Goal: Information Seeking & Learning: Learn about a topic

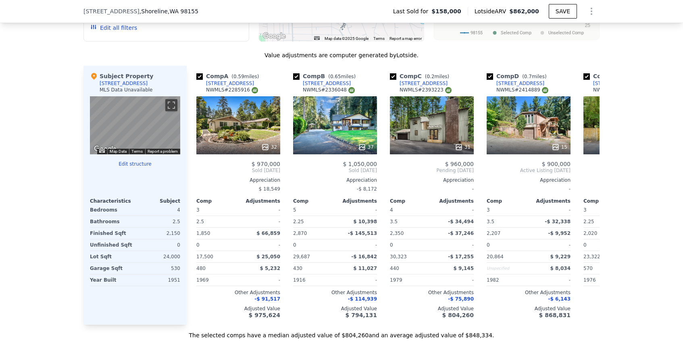
scroll to position [758, 0]
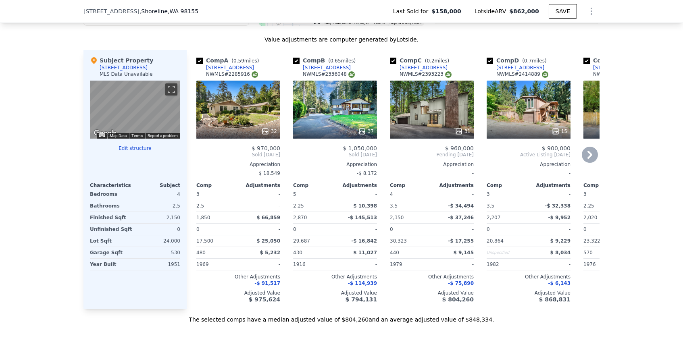
click at [259, 122] on div "32" at bounding box center [238, 110] width 84 height 58
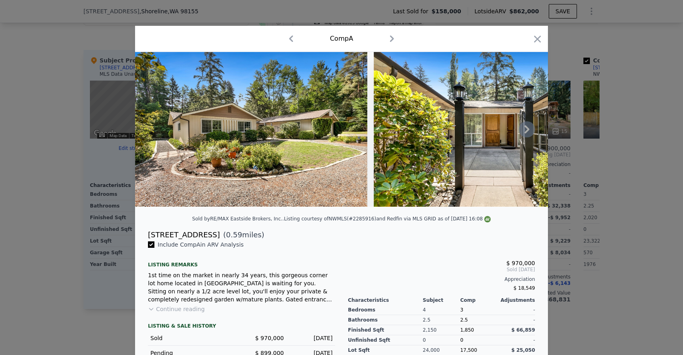
click at [526, 133] on icon at bounding box center [527, 129] width 16 height 16
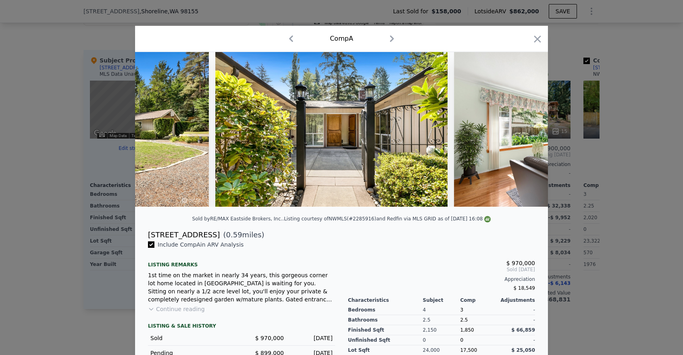
click at [526, 133] on img at bounding box center [570, 129] width 232 height 155
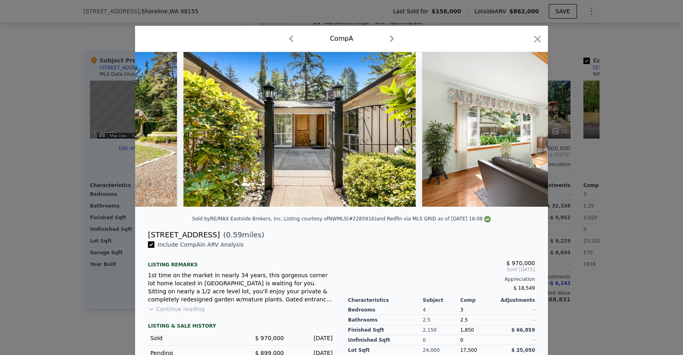
click at [526, 133] on img at bounding box center [538, 129] width 232 height 155
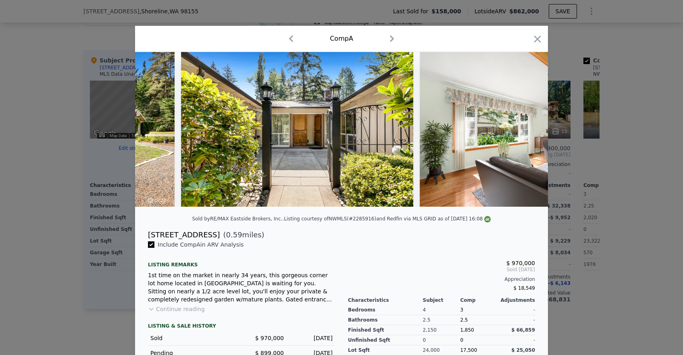
scroll to position [0, 193]
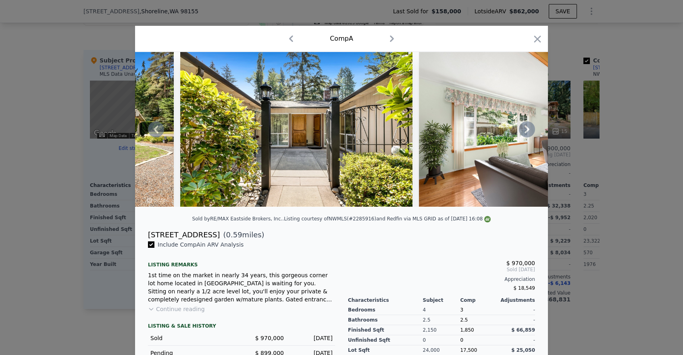
click at [526, 133] on icon at bounding box center [527, 129] width 16 height 16
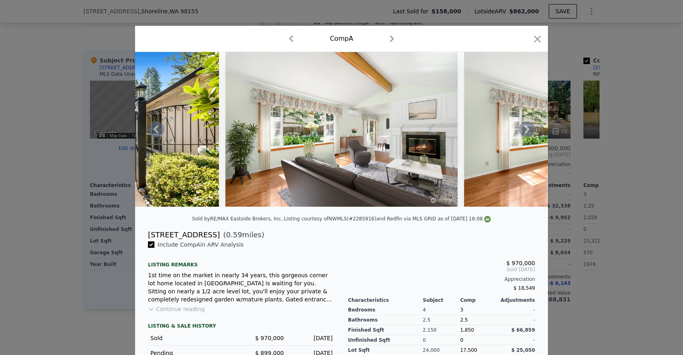
click at [526, 133] on icon at bounding box center [527, 129] width 16 height 16
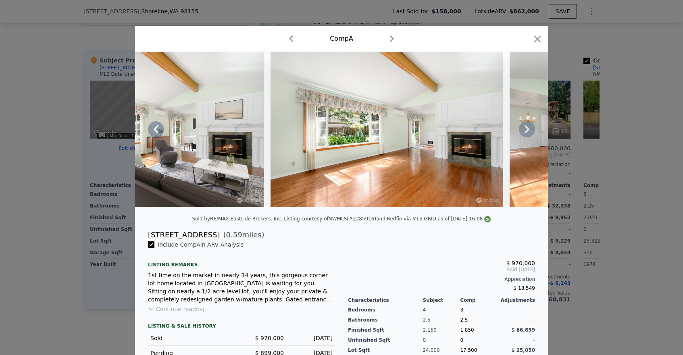
click at [526, 133] on icon at bounding box center [527, 129] width 16 height 16
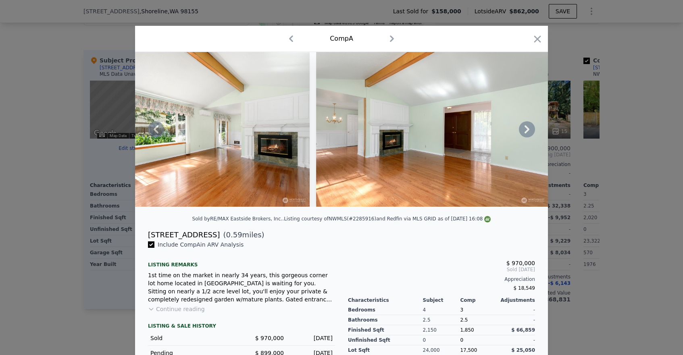
click at [526, 133] on icon at bounding box center [527, 129] width 16 height 16
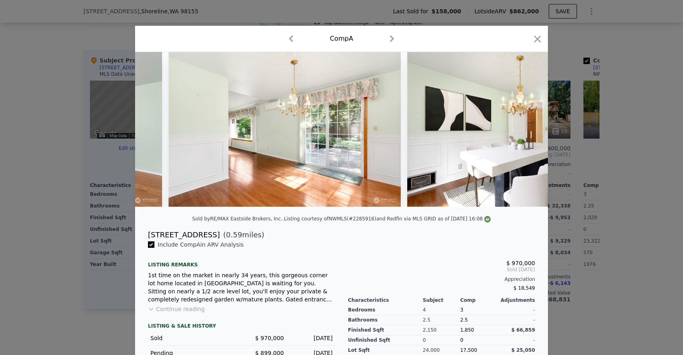
scroll to position [0, 1161]
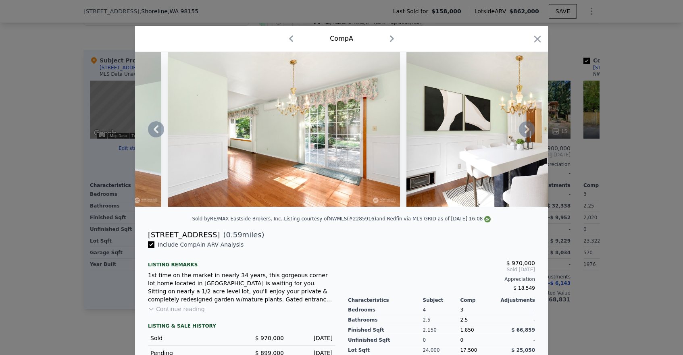
click at [526, 129] on icon at bounding box center [527, 129] width 16 height 16
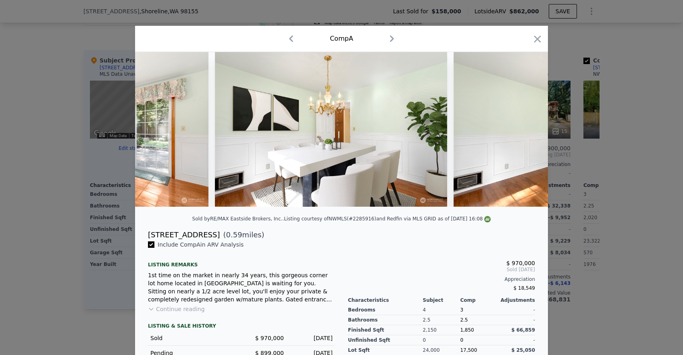
scroll to position [0, 1354]
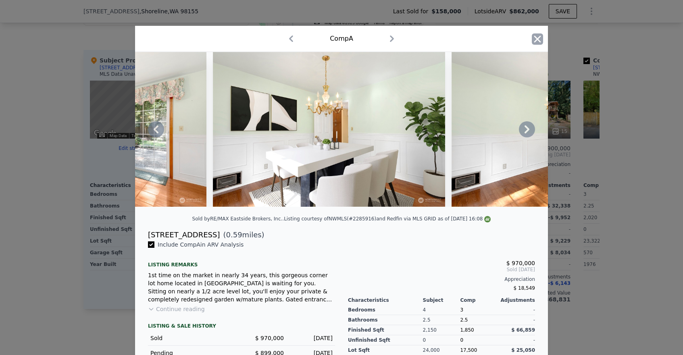
click at [536, 39] on icon "button" at bounding box center [537, 38] width 11 height 11
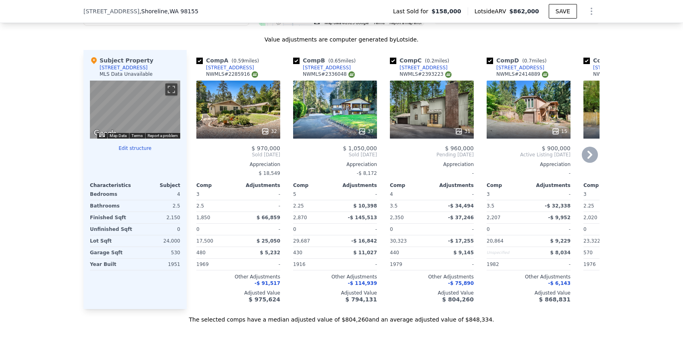
click at [362, 99] on div "37" at bounding box center [335, 110] width 84 height 58
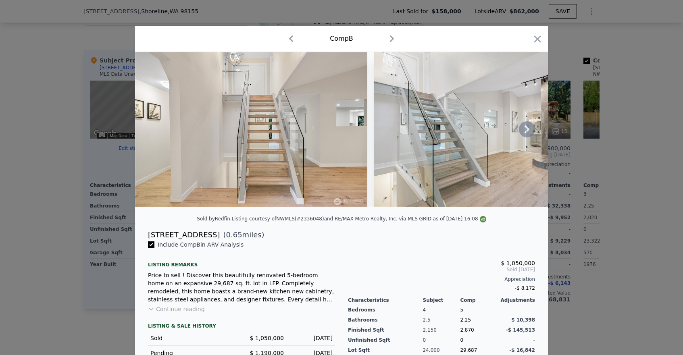
click at [531, 130] on icon at bounding box center [527, 129] width 16 height 16
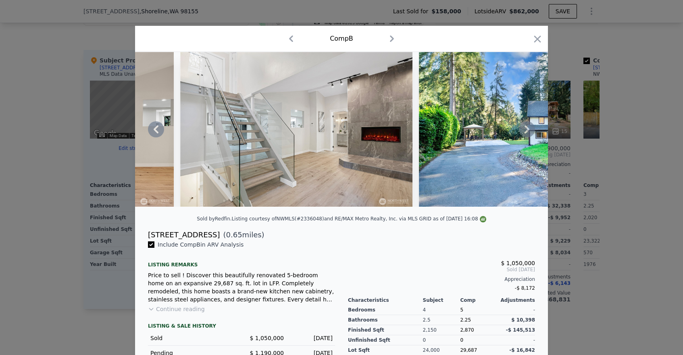
click at [531, 130] on icon at bounding box center [527, 129] width 16 height 16
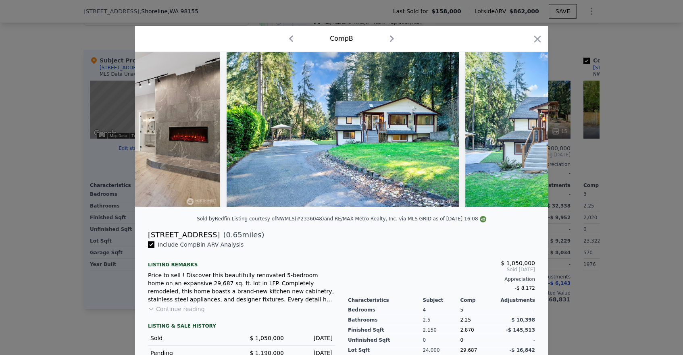
scroll to position [0, 387]
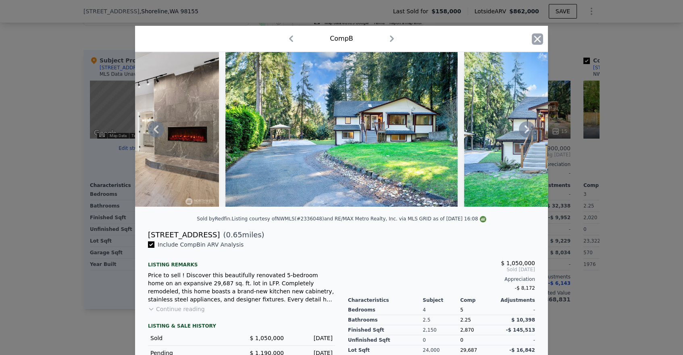
click at [538, 36] on icon "button" at bounding box center [537, 38] width 11 height 11
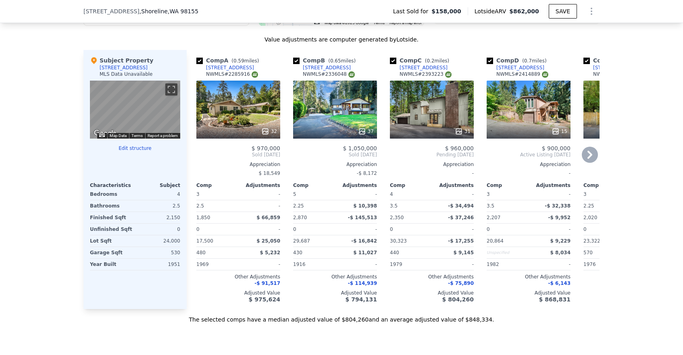
click at [441, 122] on div "31" at bounding box center [432, 110] width 84 height 58
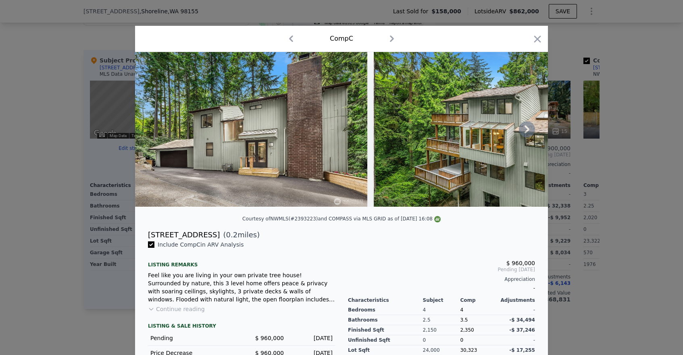
click at [530, 132] on icon at bounding box center [527, 129] width 16 height 16
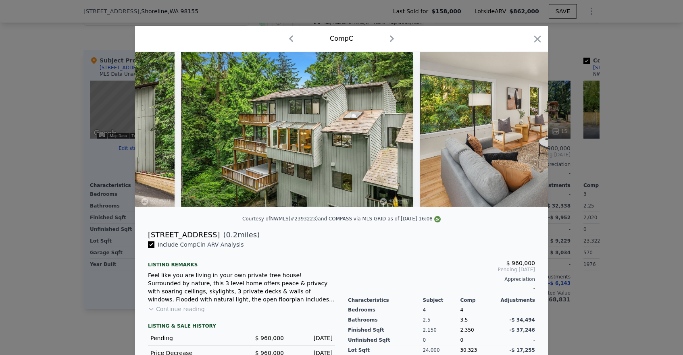
scroll to position [0, 193]
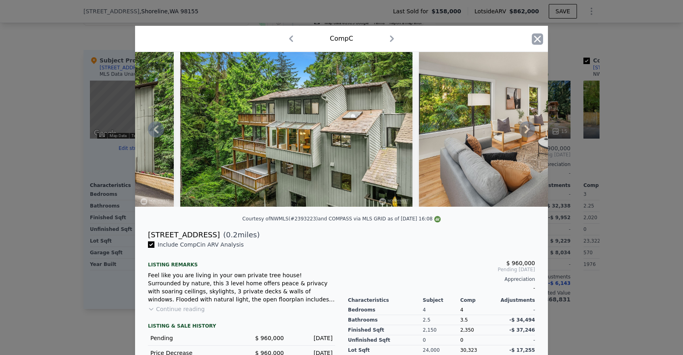
click at [536, 35] on icon "button" at bounding box center [537, 38] width 11 height 11
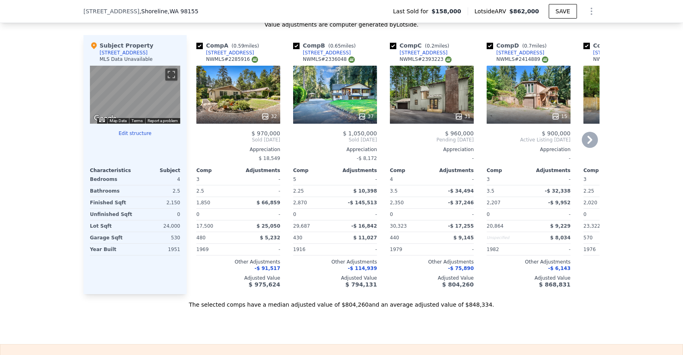
scroll to position [770, 0]
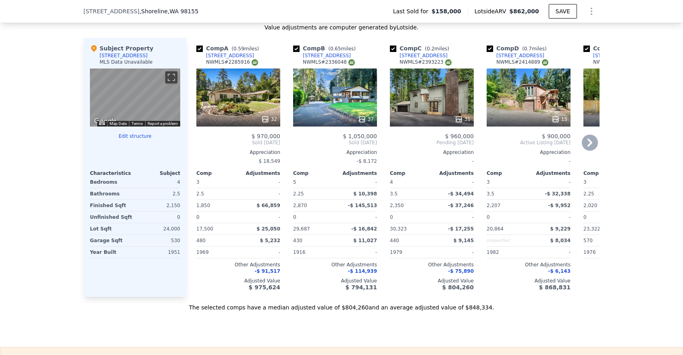
click at [588, 147] on icon at bounding box center [590, 143] width 16 height 16
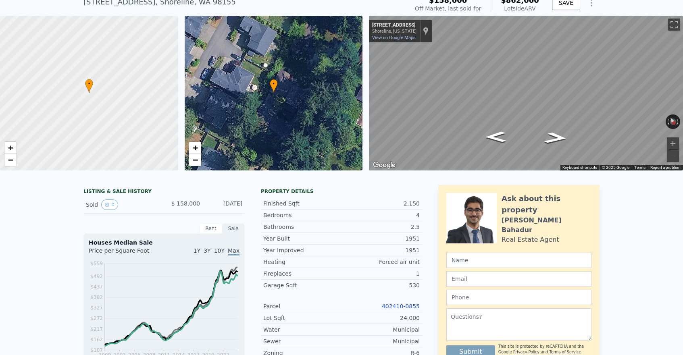
scroll to position [0, 0]
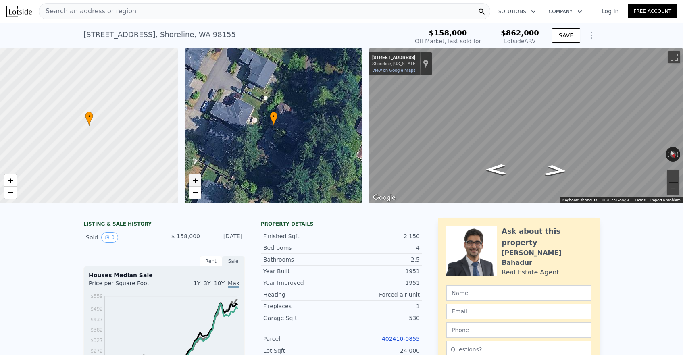
click at [195, 179] on span "+" at bounding box center [194, 180] width 5 height 10
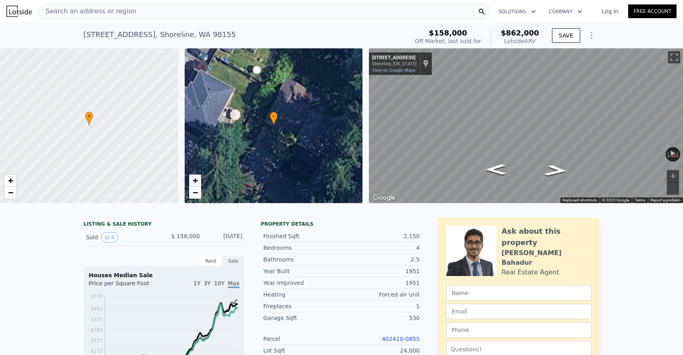
click at [195, 179] on span "+" at bounding box center [194, 180] width 5 height 10
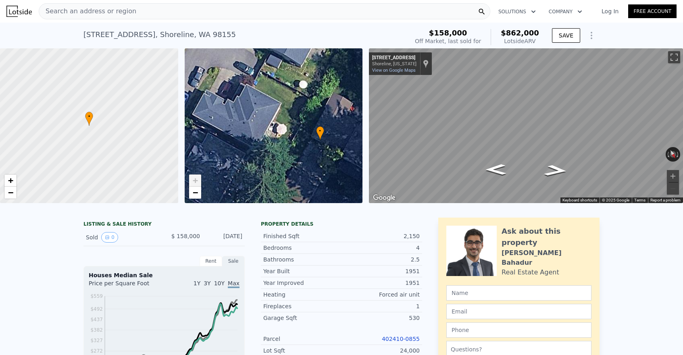
drag, startPoint x: 264, startPoint y: 141, endPoint x: 310, endPoint y: 155, distance: 47.8
click at [310, 155] on div "• + −" at bounding box center [274, 125] width 178 height 155
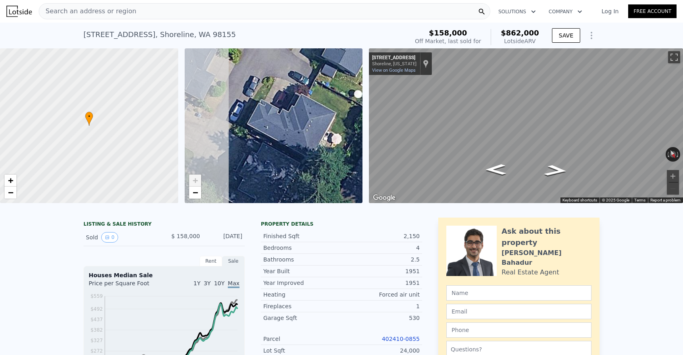
drag, startPoint x: 270, startPoint y: 137, endPoint x: 326, endPoint y: 146, distance: 56.5
click at [326, 146] on div "• + −" at bounding box center [274, 125] width 178 height 155
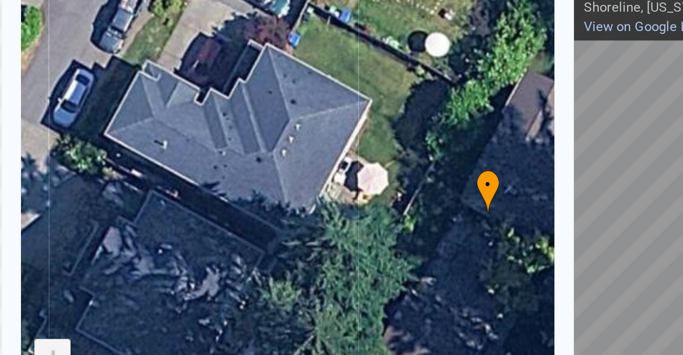
drag, startPoint x: 299, startPoint y: 129, endPoint x: 264, endPoint y: 111, distance: 38.9
click at [264, 111] on div "• + −" at bounding box center [274, 125] width 178 height 155
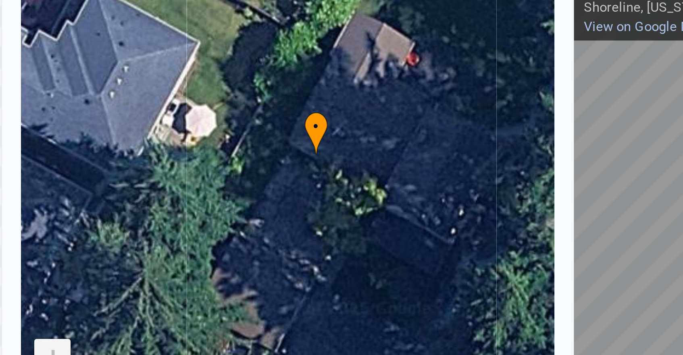
drag, startPoint x: 288, startPoint y: 112, endPoint x: 231, endPoint y: 92, distance: 60.4
click at [231, 92] on div "• + −" at bounding box center [274, 125] width 178 height 155
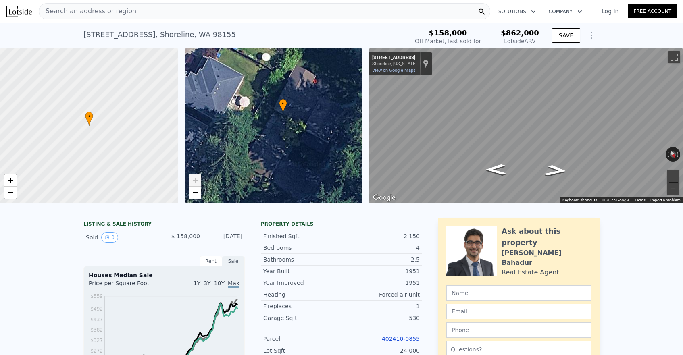
click at [288, 133] on div "• + −" at bounding box center [274, 125] width 178 height 155
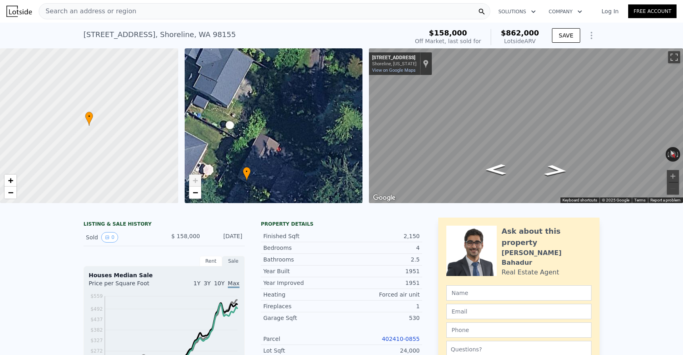
drag, startPoint x: 279, startPoint y: 127, endPoint x: 250, endPoint y: 199, distance: 77.4
click at [250, 199] on div "• + −" at bounding box center [274, 125] width 178 height 155
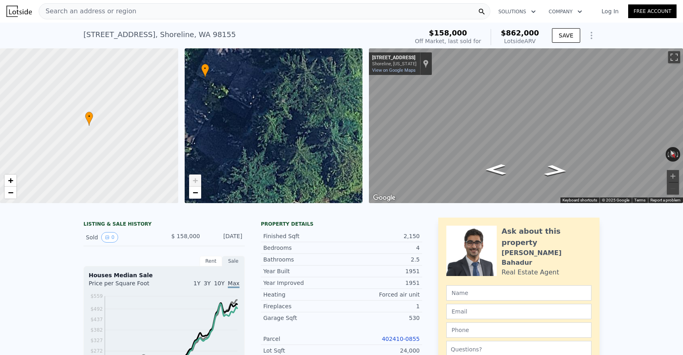
drag, startPoint x: 219, startPoint y: 160, endPoint x: 177, endPoint y: 56, distance: 111.2
click at [177, 56] on div "• + − • + − ← Move left → Move right ↑ Move up ↓ Move down + Zoom in - Zoom out…" at bounding box center [341, 125] width 683 height 155
click at [191, 192] on link "−" at bounding box center [195, 193] width 12 height 12
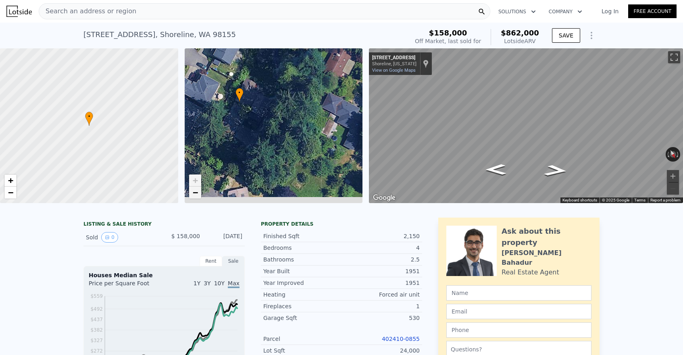
click at [191, 192] on link "−" at bounding box center [195, 193] width 12 height 12
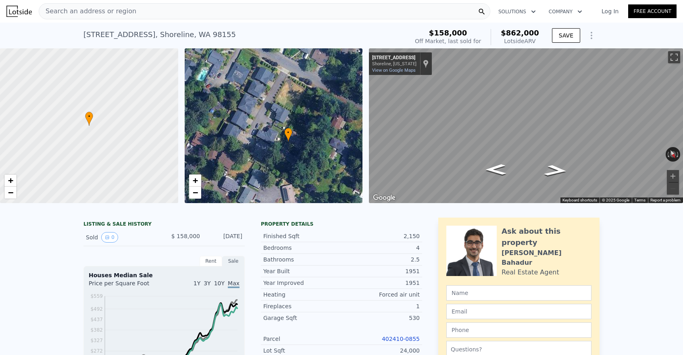
drag, startPoint x: 268, startPoint y: 137, endPoint x: 299, endPoint y: 165, distance: 42.2
click at [299, 165] on div "• + −" at bounding box center [274, 125] width 178 height 155
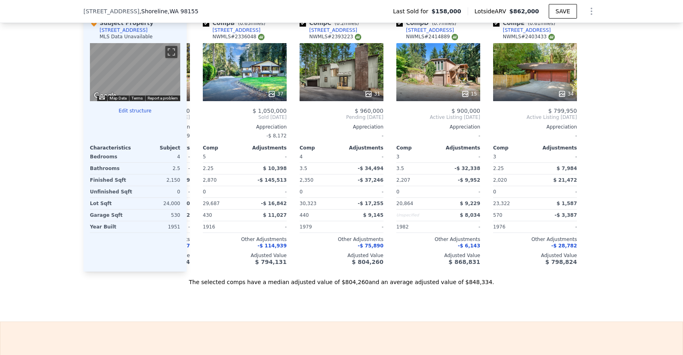
scroll to position [794, 0]
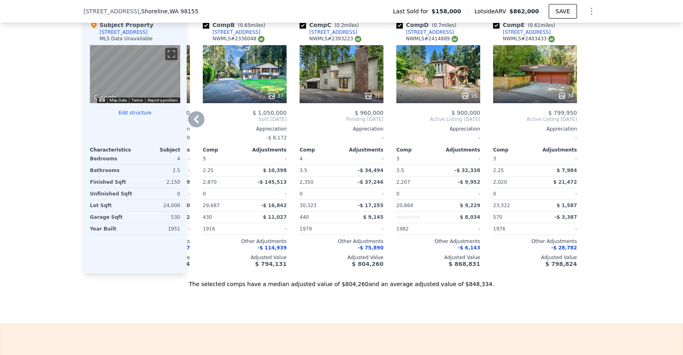
click at [196, 118] on icon at bounding box center [196, 119] width 5 height 8
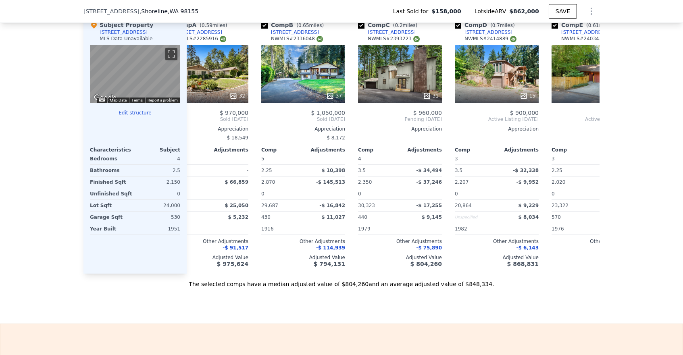
click at [196, 118] on span "Sold [DATE]" at bounding box center [206, 119] width 84 height 6
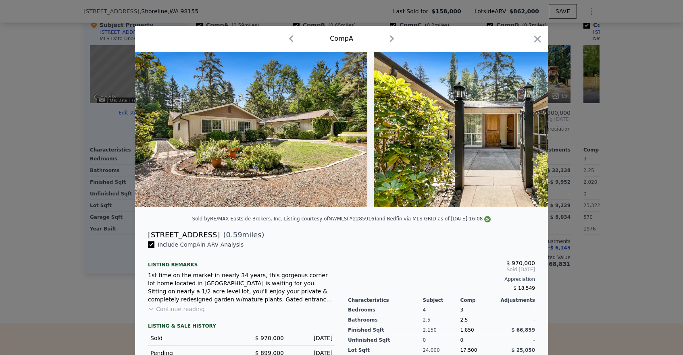
click at [196, 118] on img at bounding box center [251, 129] width 232 height 155
click at [539, 38] on icon "button" at bounding box center [537, 38] width 11 height 11
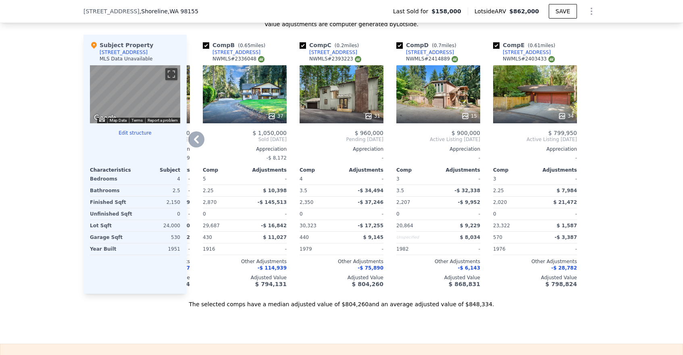
scroll to position [771, 0]
